Goal: Task Accomplishment & Management: Use online tool/utility

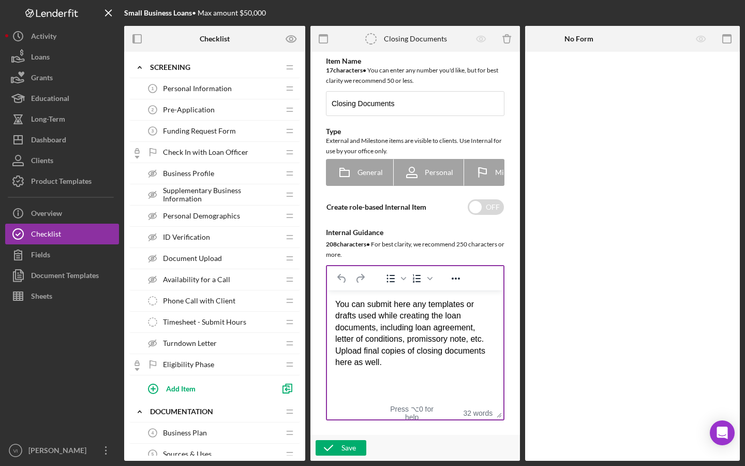
scroll to position [817, 0]
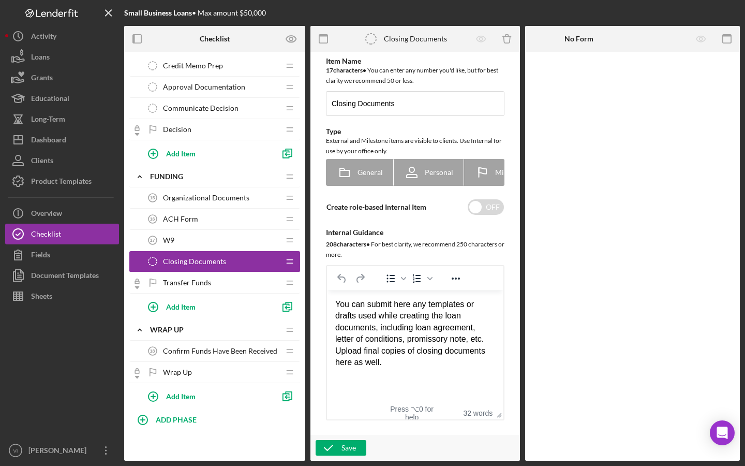
click at [193, 351] on span "Confirm Funds Have Been Received" at bounding box center [220, 351] width 114 height 8
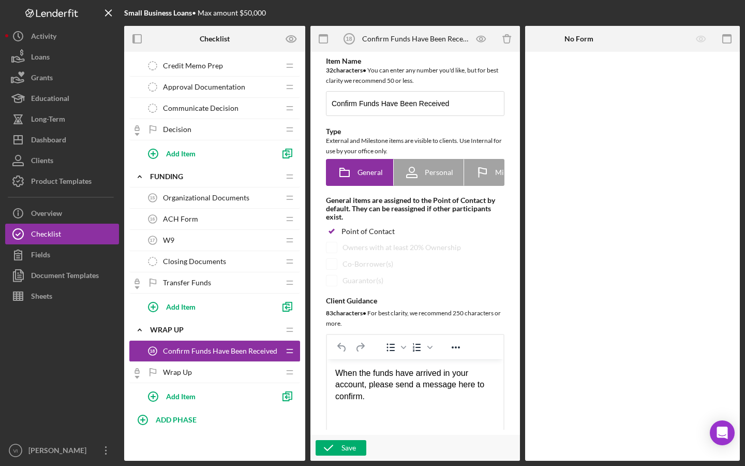
click at [261, 370] on div "Wrap Up Wrap Up" at bounding box center [210, 372] width 137 height 21
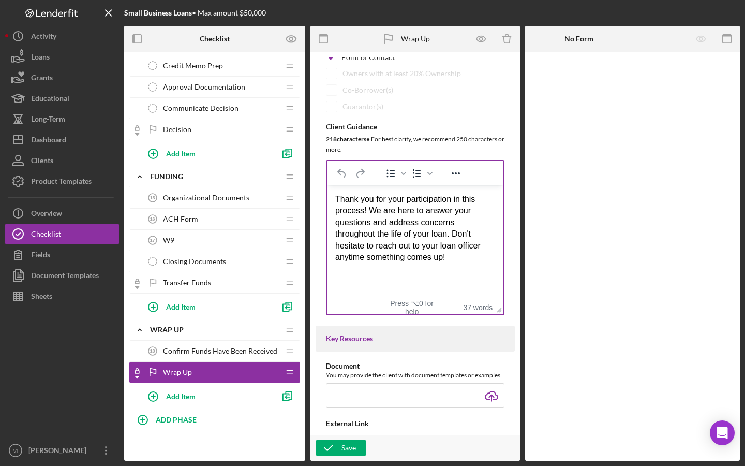
scroll to position [182, 0]
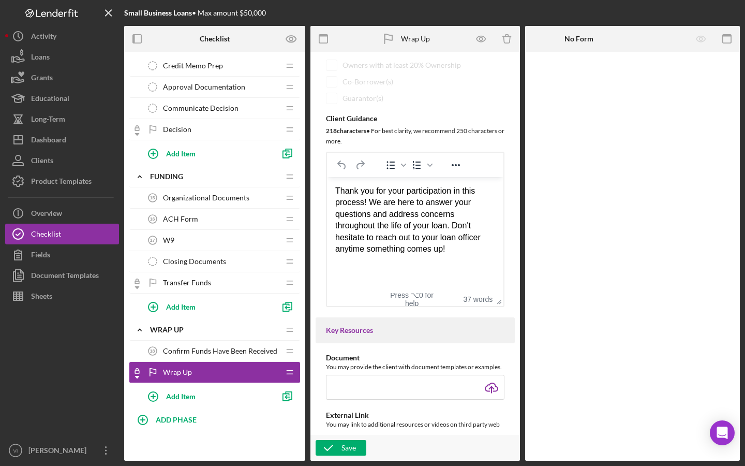
click at [462, 258] on html "Thank you for your participation in this process! We are here to answer your qu…" at bounding box center [415, 219] width 176 height 86
click at [408, 235] on div "Thank you for your participation in this process! We are here to answer your qu…" at bounding box center [415, 219] width 160 height 69
click at [242, 242] on div "W9 17 W9" at bounding box center [210, 240] width 137 height 21
